Goal: Task Accomplishment & Management: Manage account settings

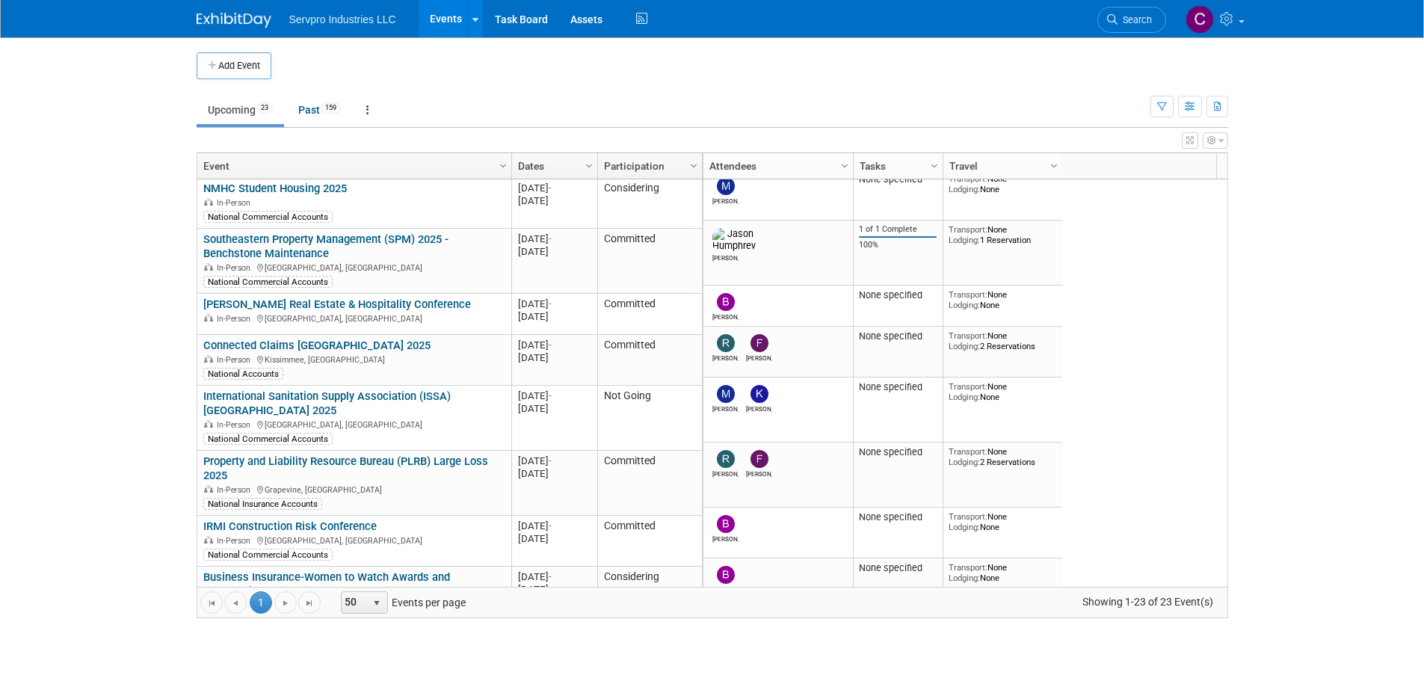
scroll to position [264, 0]
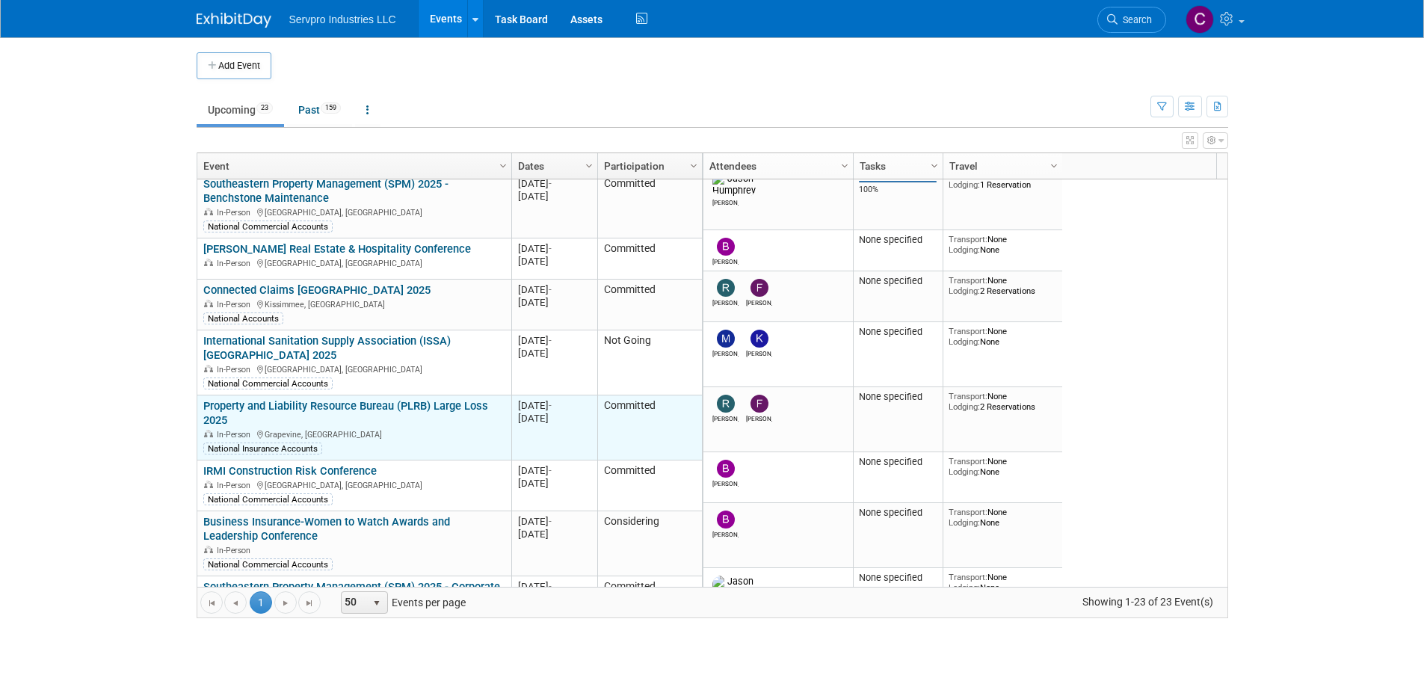
click at [352, 399] on link "Property and Liability Resource Bureau (PLRB) Large Loss 2025" at bounding box center [345, 413] width 285 height 28
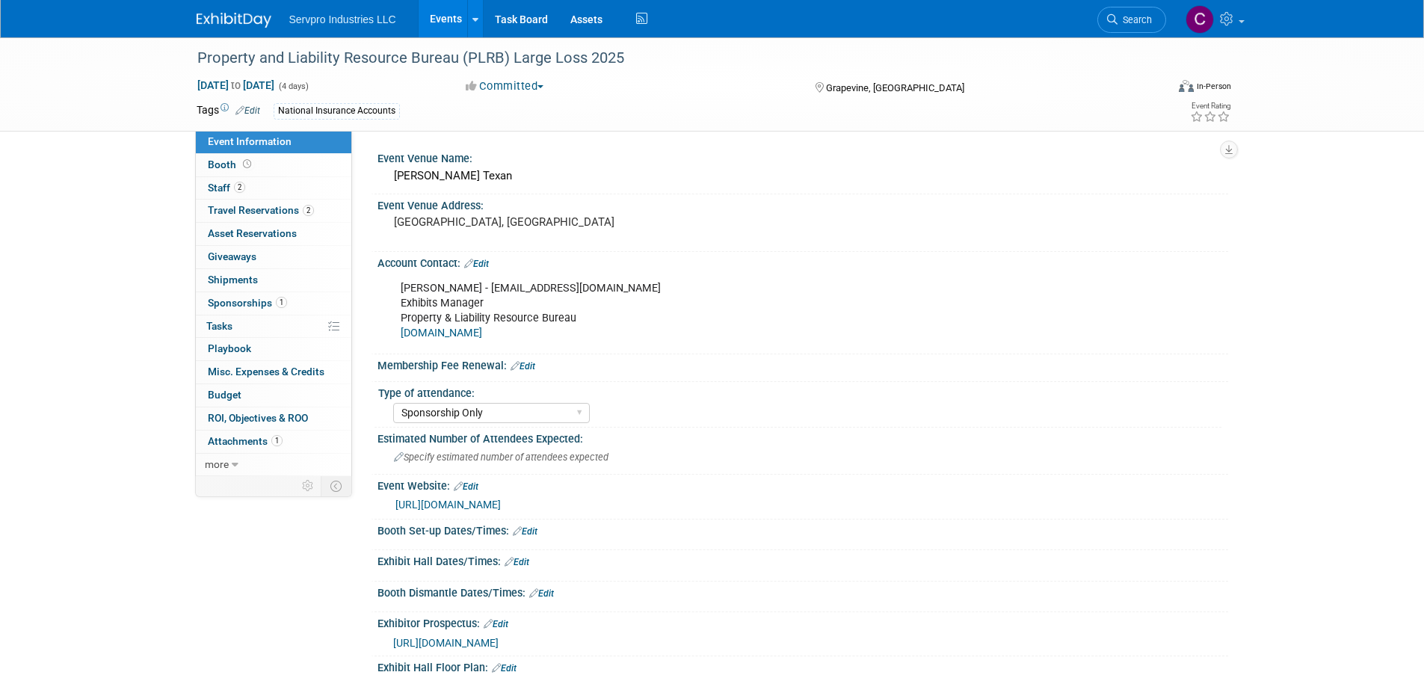
select select "Sponsorship Only"
click at [248, 436] on span "Attachments 1" at bounding box center [245, 441] width 75 height 12
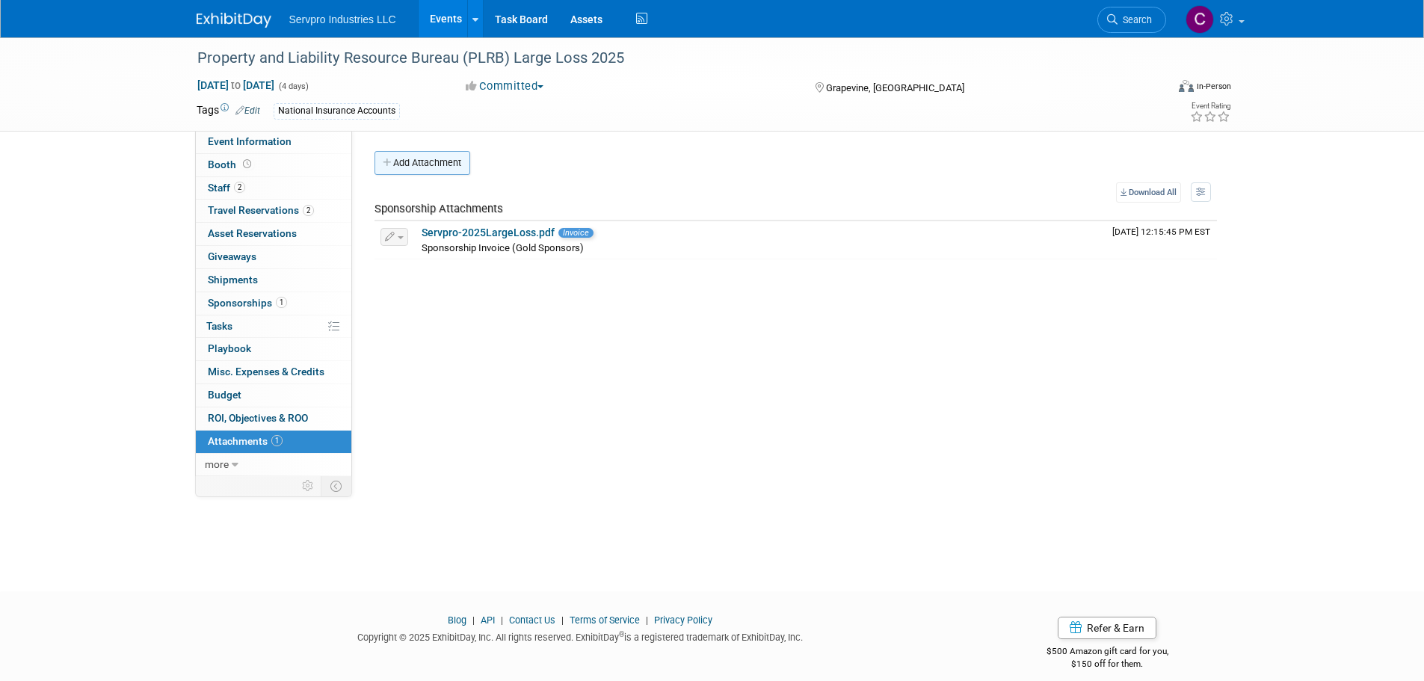
click at [440, 164] on button "Add Attachment" at bounding box center [422, 163] width 96 height 24
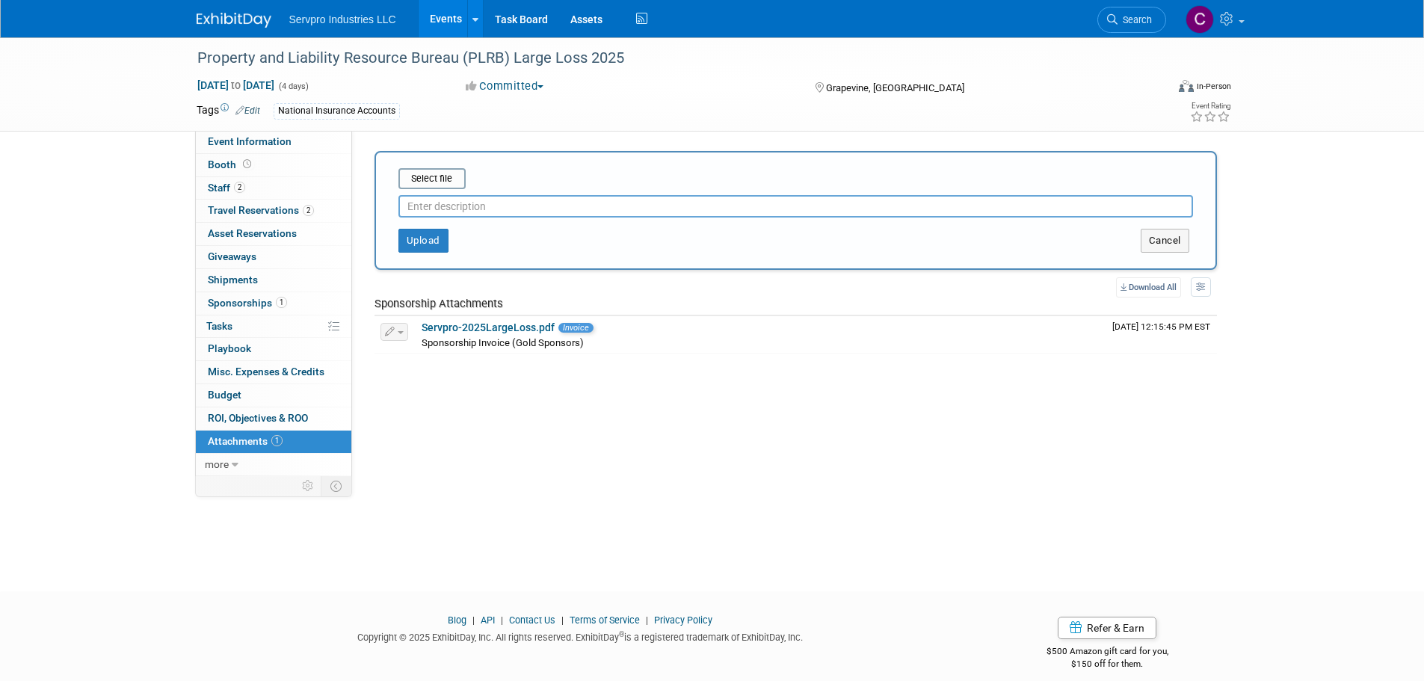
click at [427, 206] on input "text" at bounding box center [795, 206] width 794 height 22
click at [448, 182] on input "file" at bounding box center [375, 179] width 178 height 18
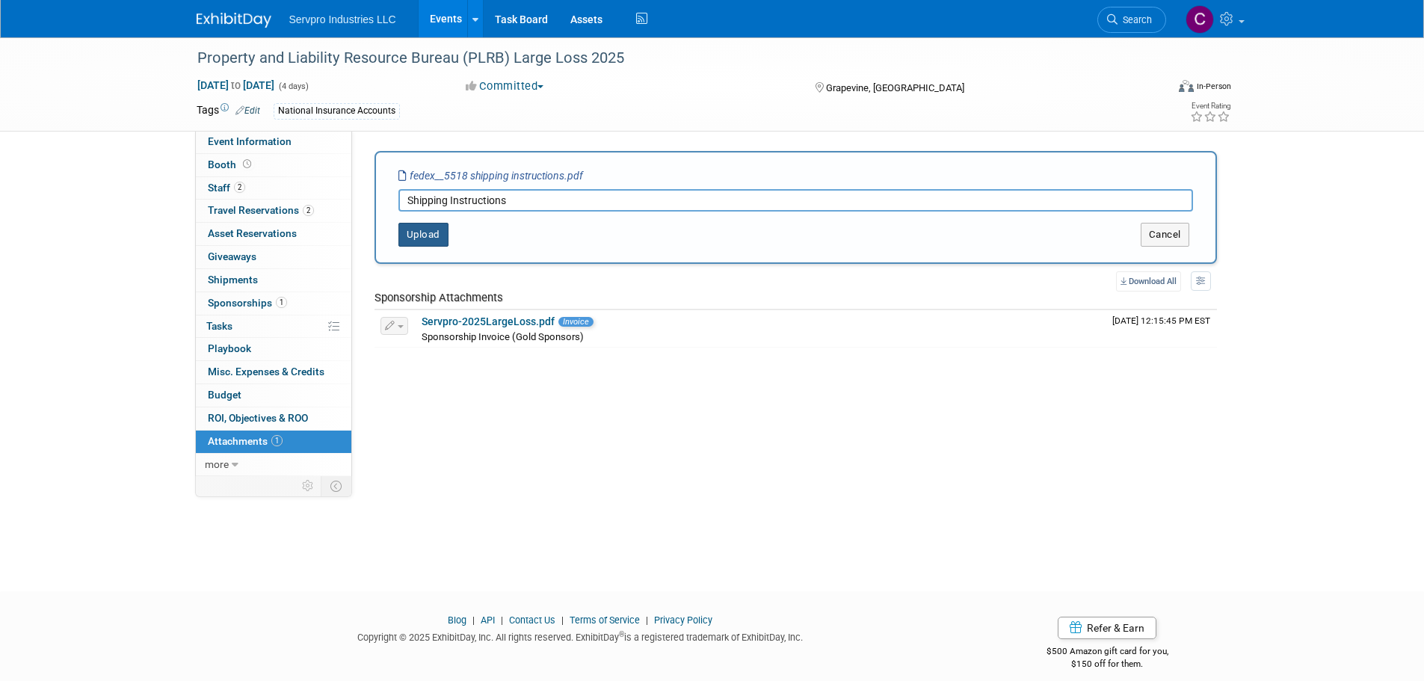
type input "Shipping Instructions"
click at [421, 229] on button "Upload" at bounding box center [423, 235] width 50 height 24
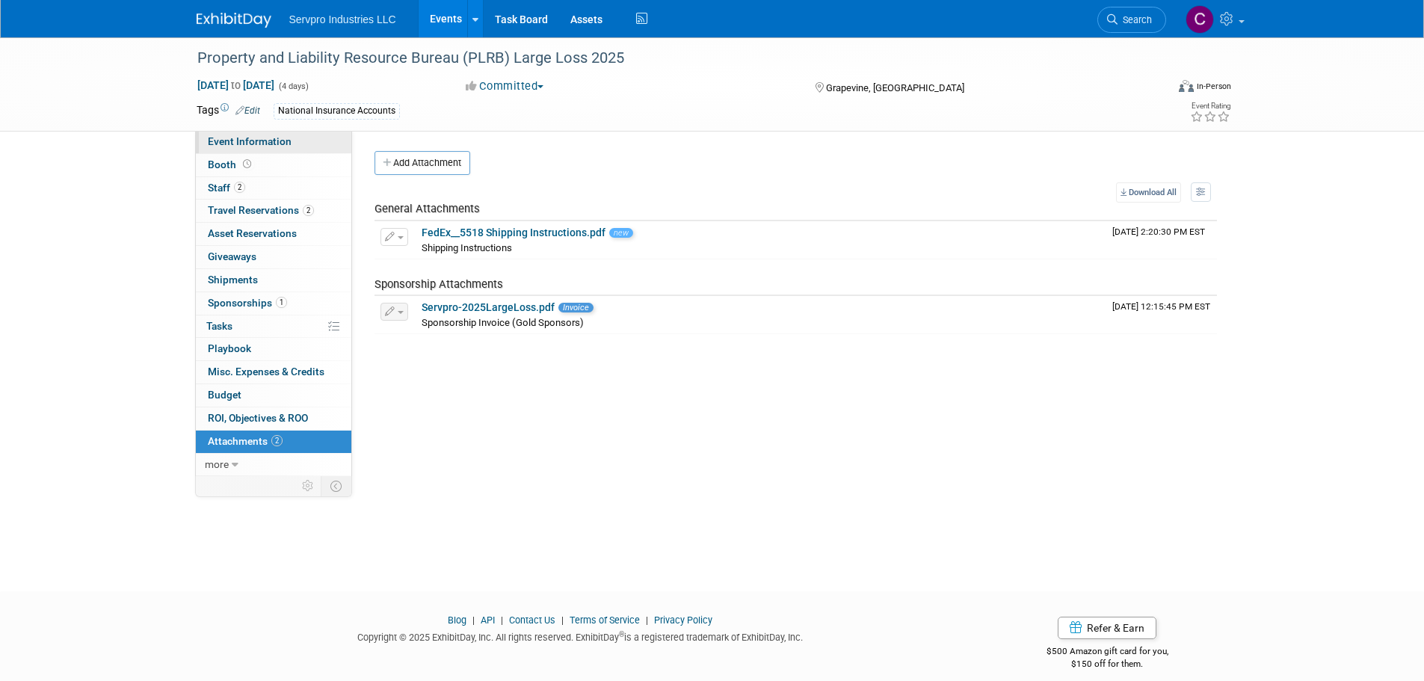
click at [240, 139] on span "Event Information" at bounding box center [250, 141] width 84 height 12
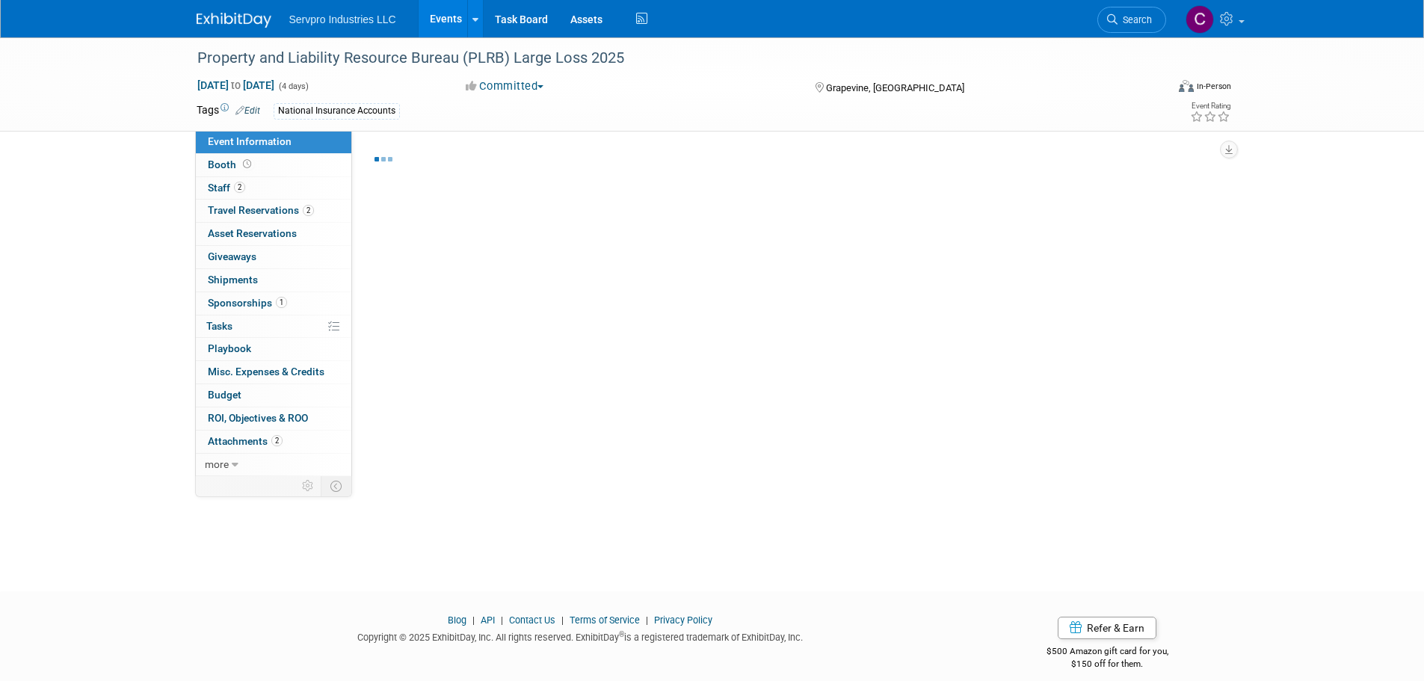
select select "Sponsorship Only"
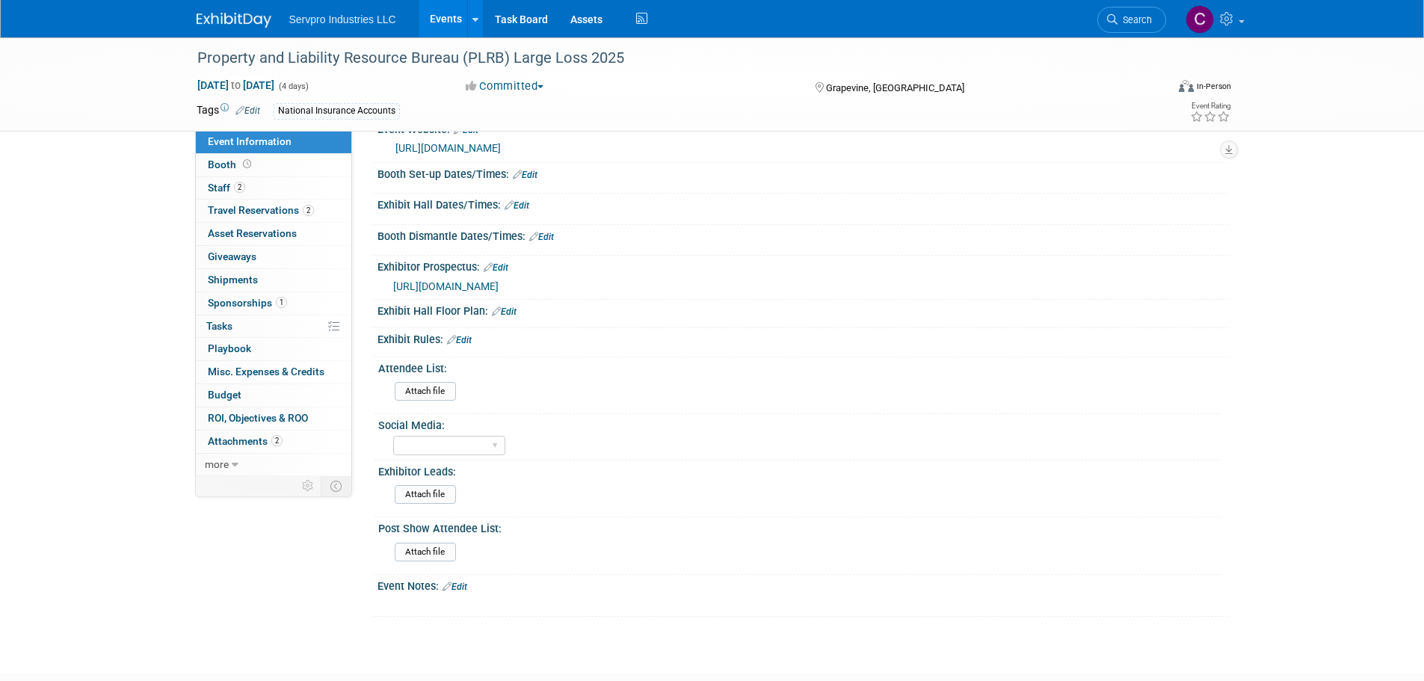
scroll to position [358, 0]
click at [430, 389] on input "file" at bounding box center [353, 389] width 203 height 17
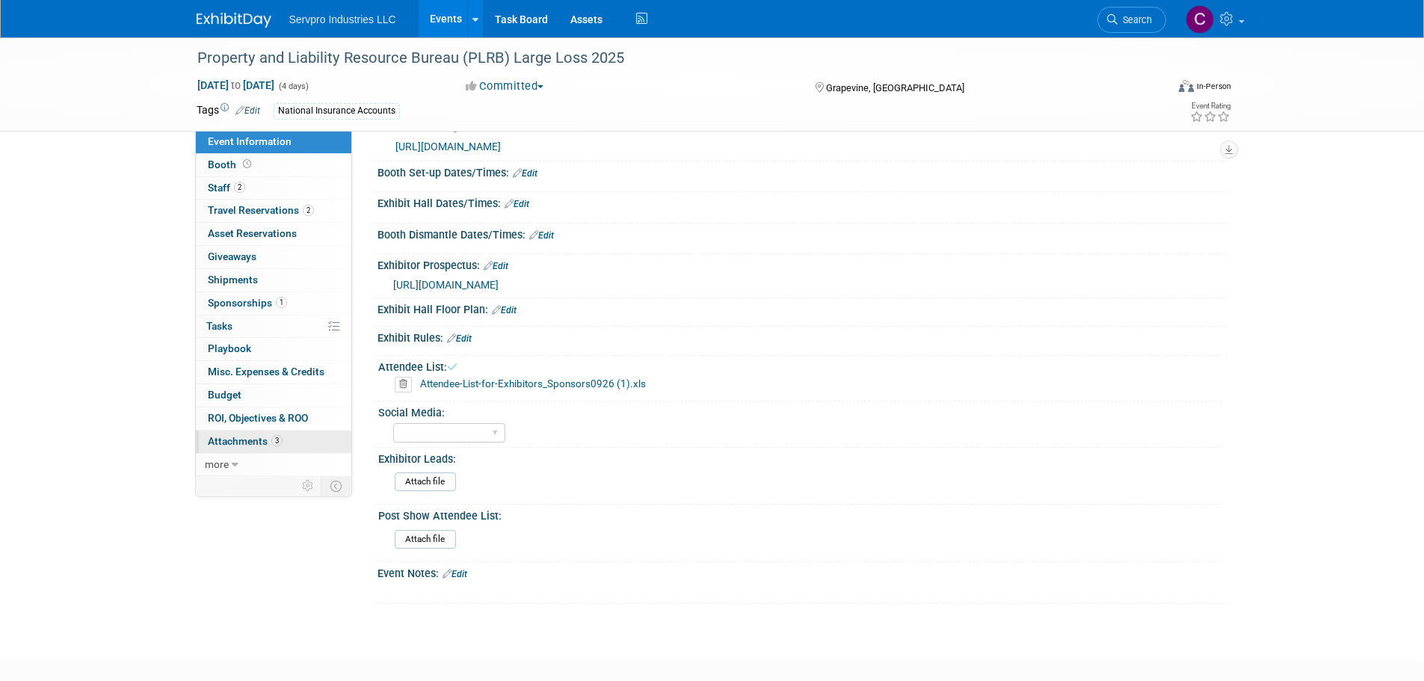
click at [236, 445] on span "Attachments 3" at bounding box center [245, 441] width 75 height 12
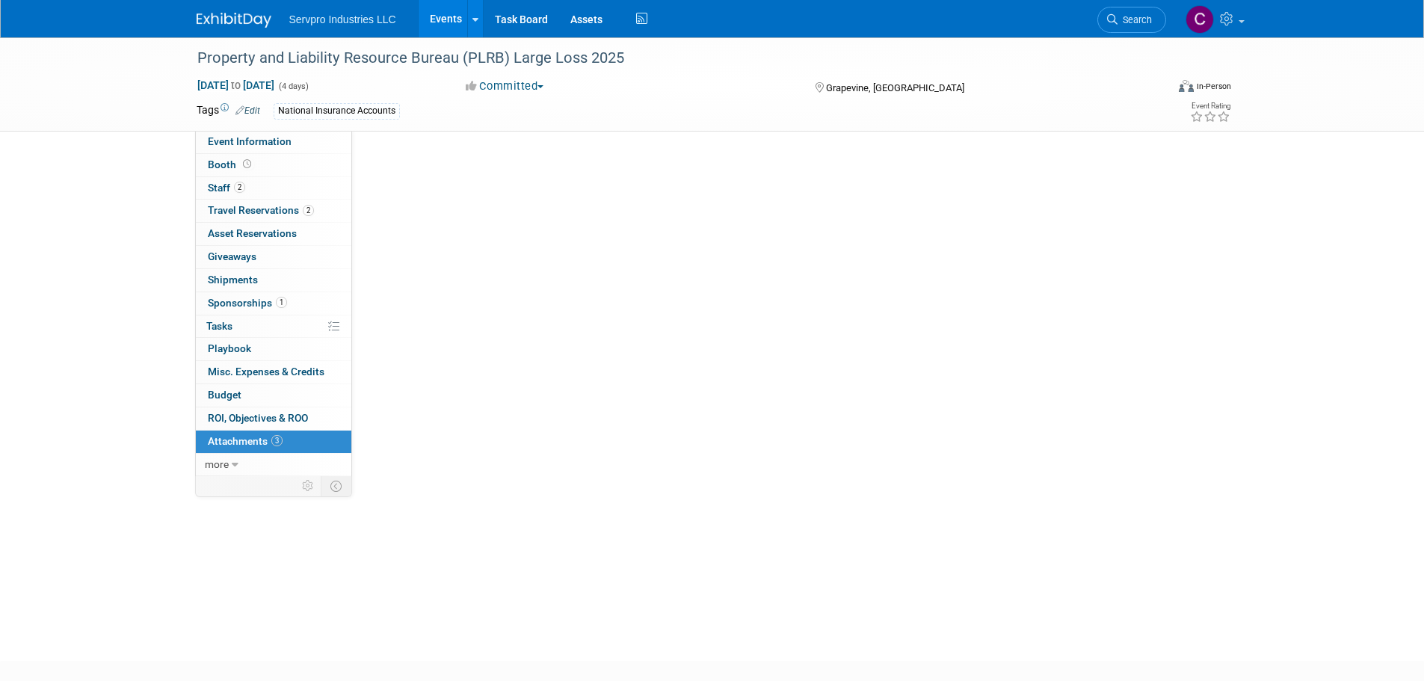
scroll to position [0, 0]
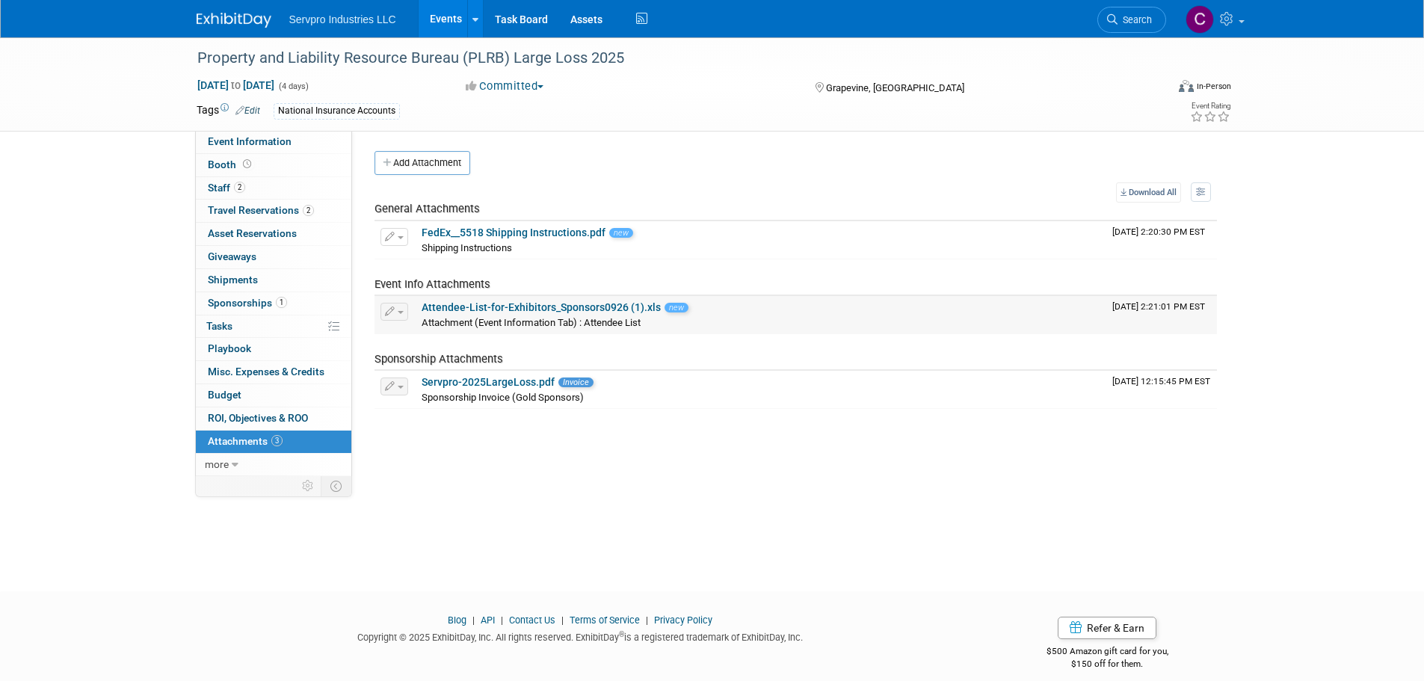
click at [398, 314] on button "button" at bounding box center [394, 312] width 28 height 18
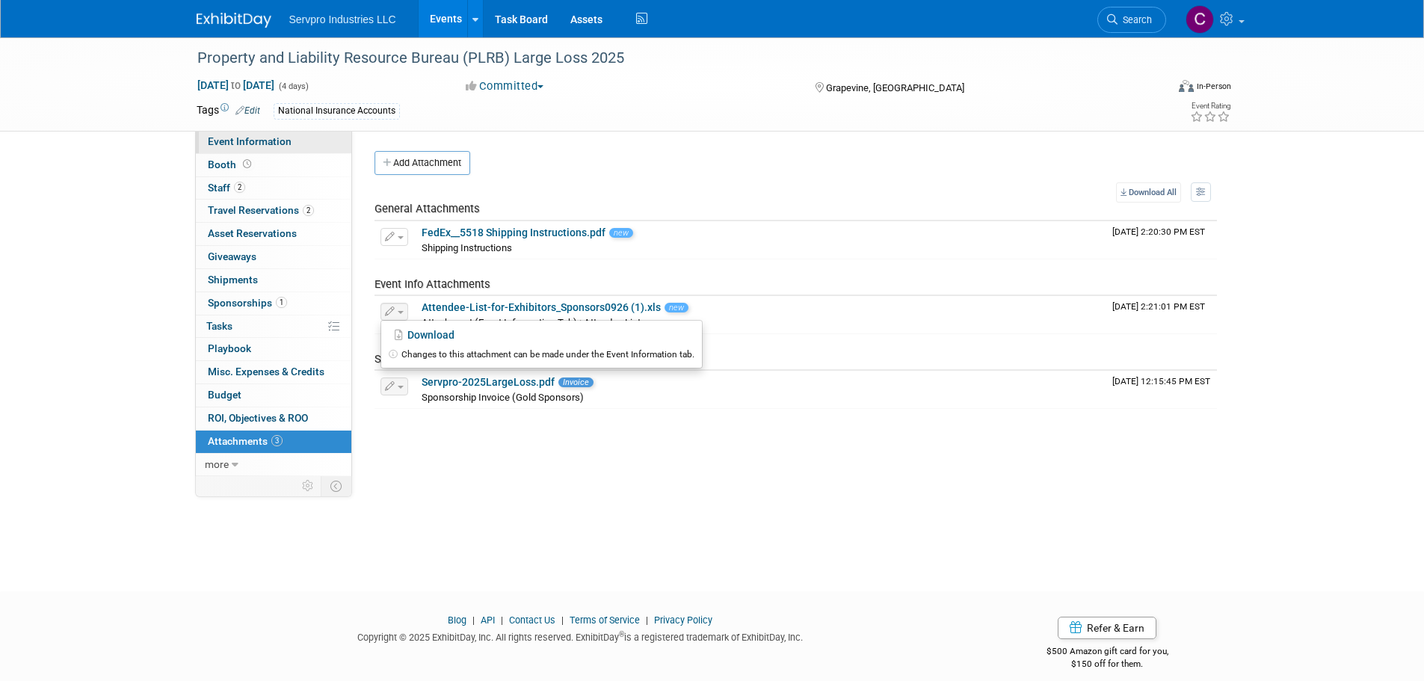
click at [234, 133] on link "Event Information" at bounding box center [273, 142] width 155 height 22
select select "Sponsorship Only"
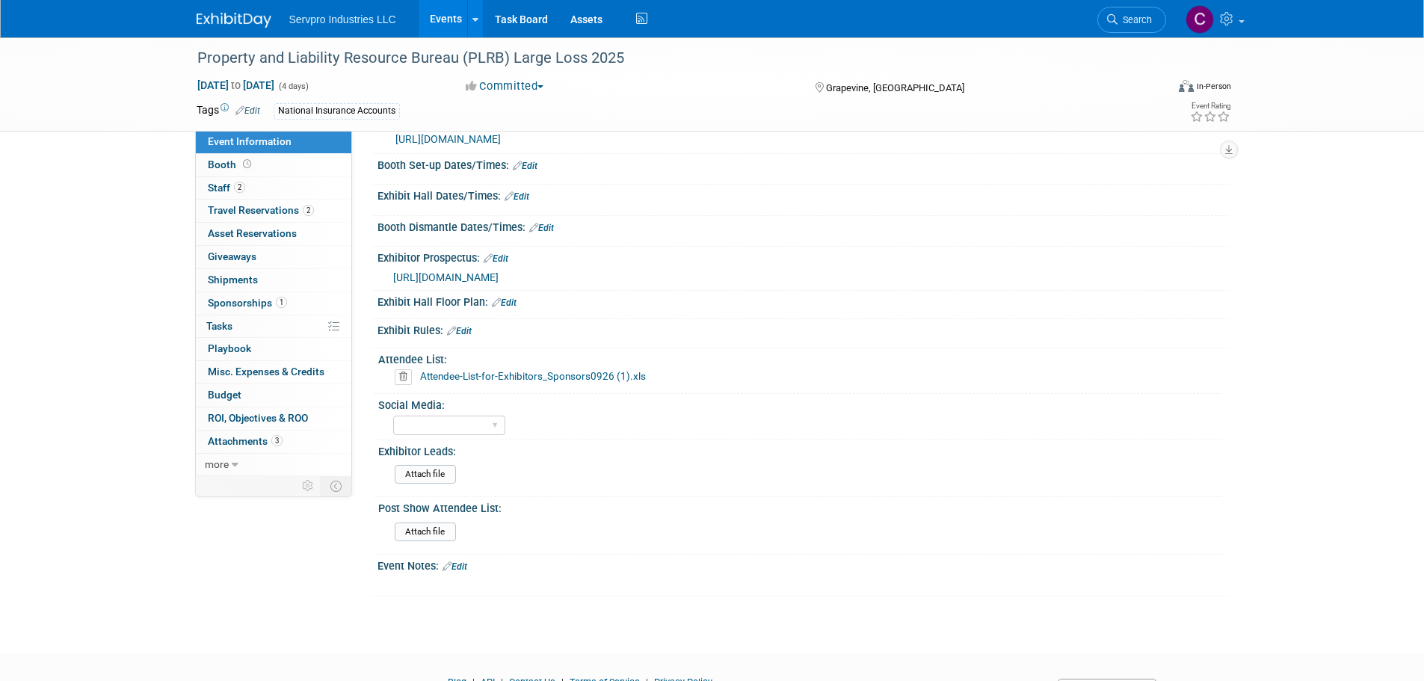
scroll to position [442, 0]
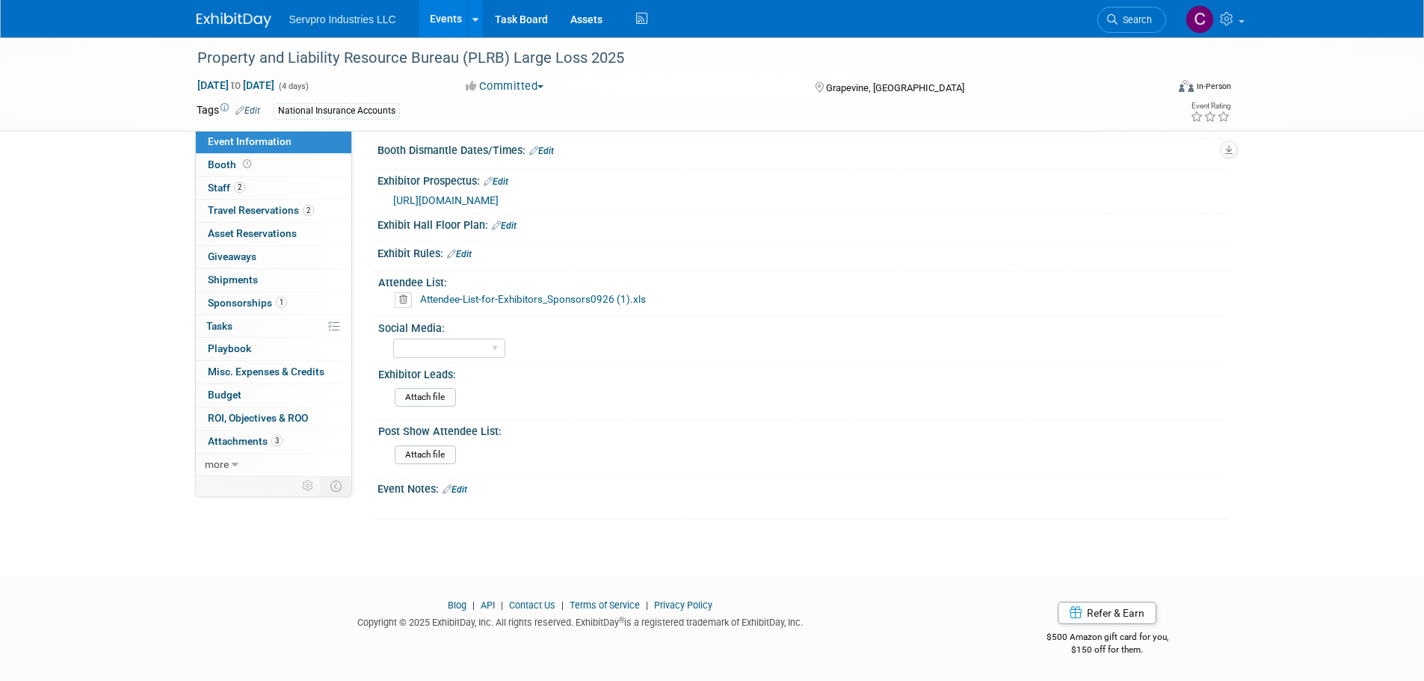
click at [472, 478] on div "Event Notes: Edit" at bounding box center [802, 487] width 850 height 19
click at [460, 481] on div "Event Notes: Edit" at bounding box center [802, 487] width 850 height 19
click at [462, 484] on link "Edit" at bounding box center [454, 489] width 25 height 10
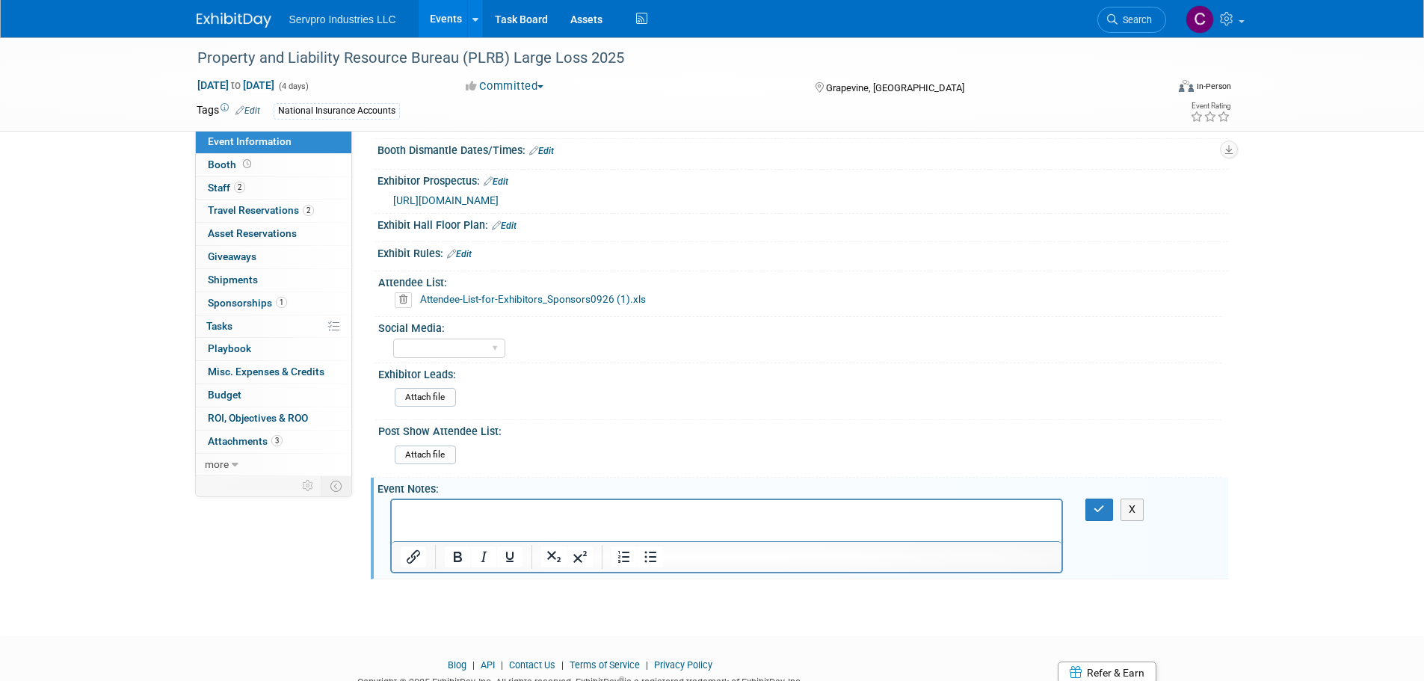
scroll to position [0, 0]
click at [1092, 507] on button "button" at bounding box center [1099, 509] width 28 height 22
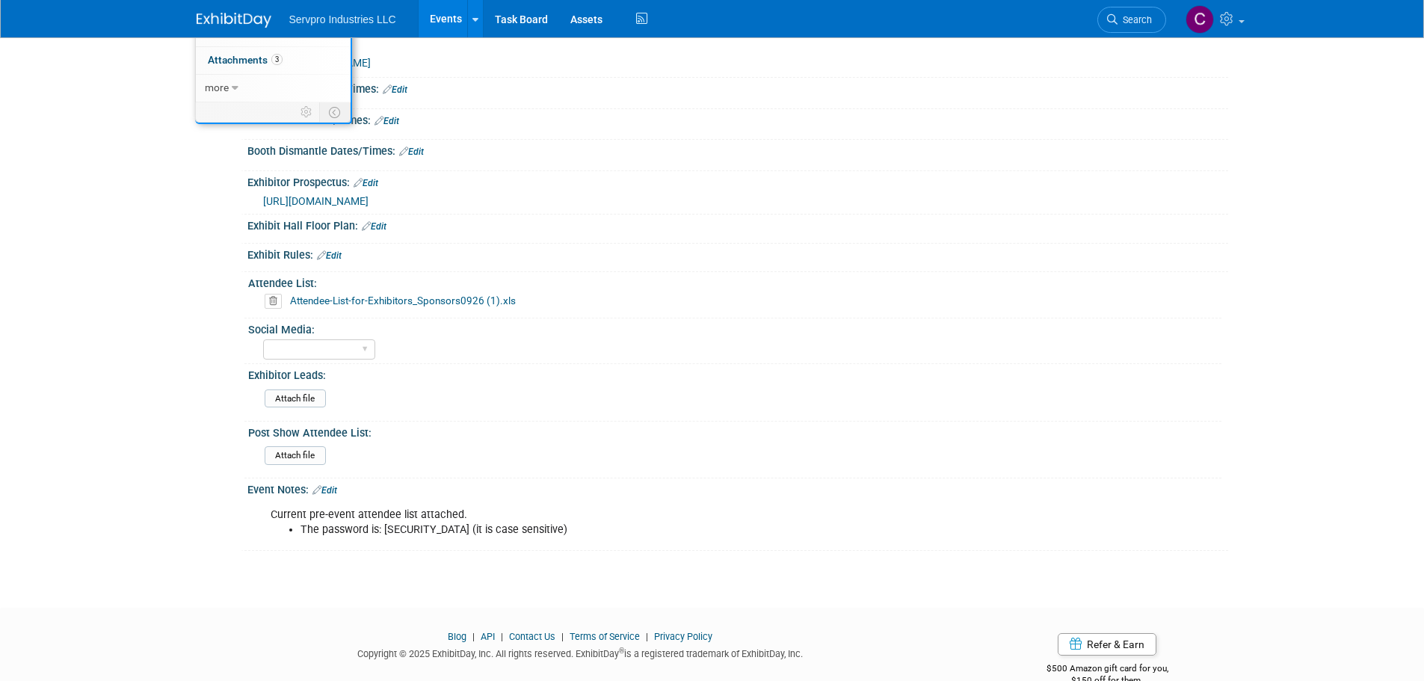
scroll to position [379, 0]
